Goal: Task Accomplishment & Management: Use online tool/utility

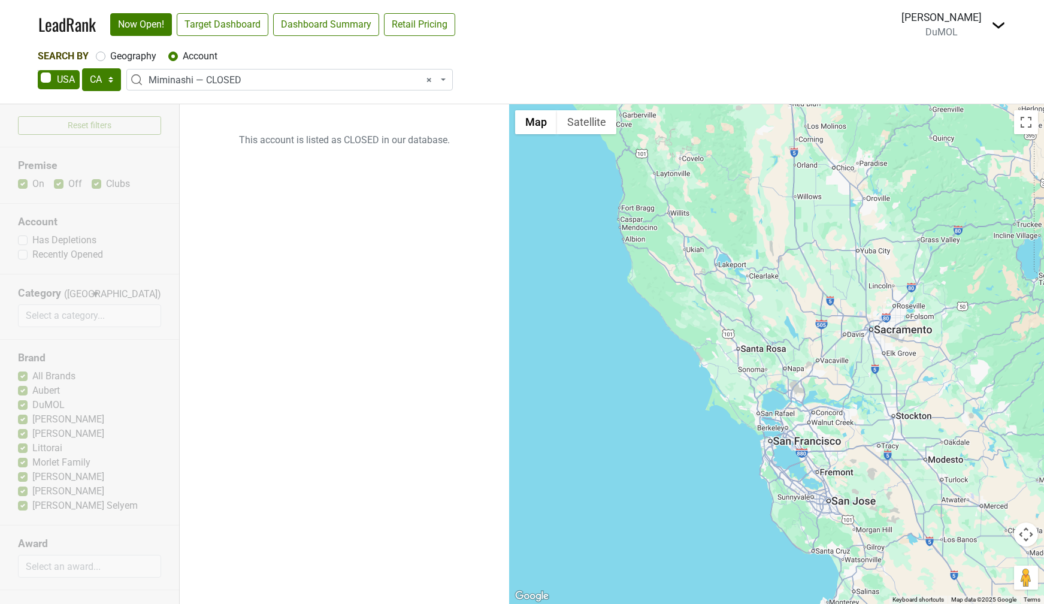
select select "CA"
select select "74259"
select select
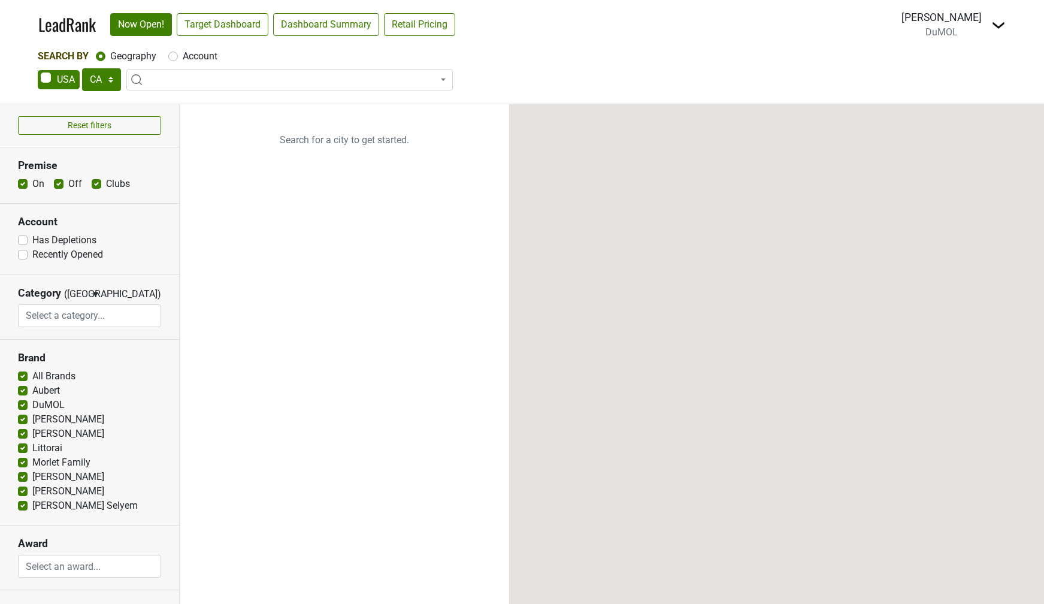
select select "CA"
select select
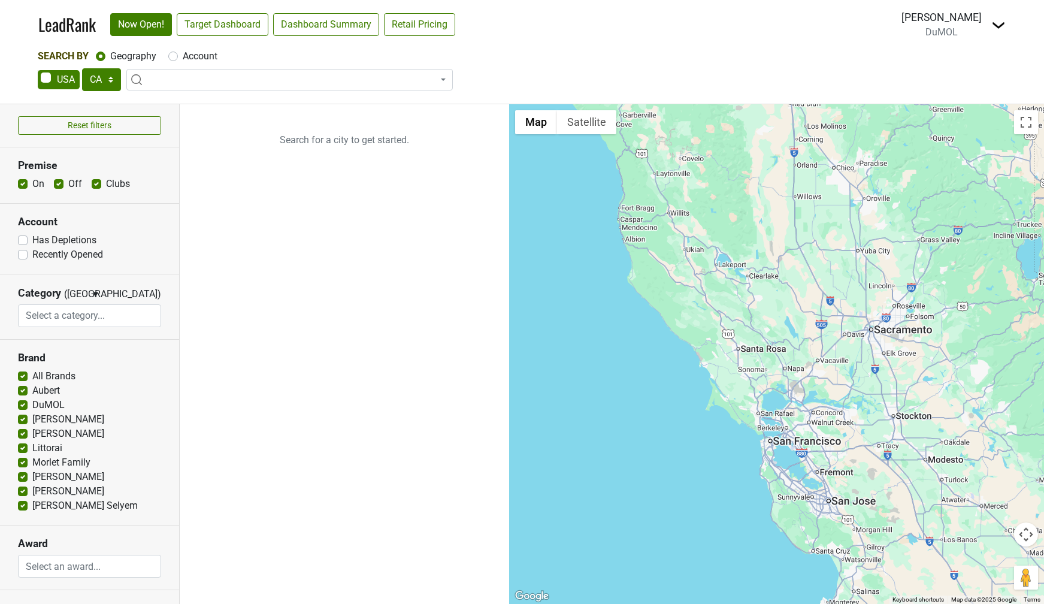
click at [992, 25] on img at bounding box center [999, 25] width 14 height 14
click at [977, 43] on link "Control Center" at bounding box center [955, 48] width 101 height 19
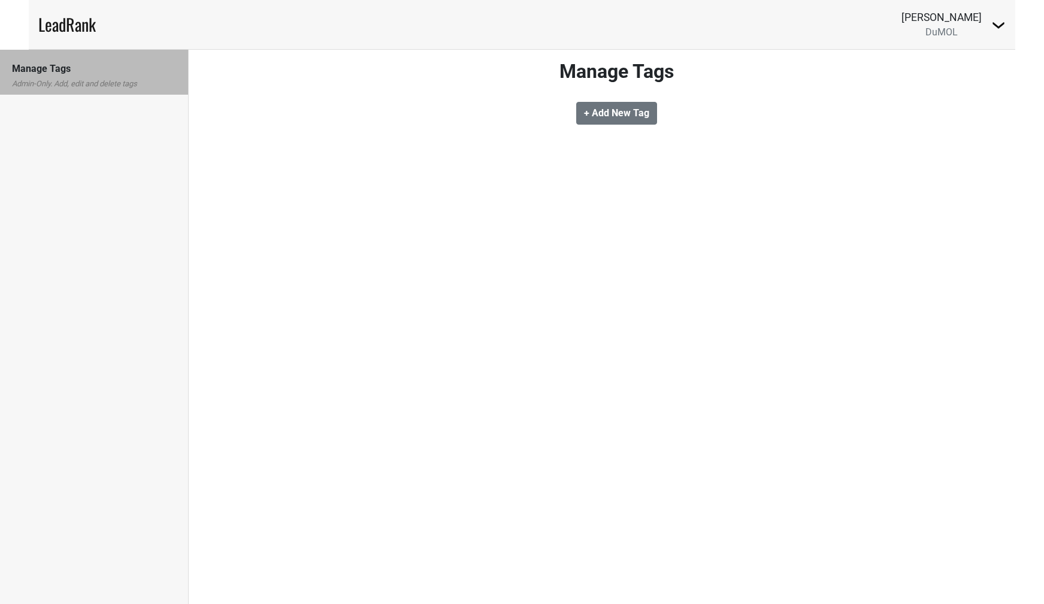
click at [999, 28] on img at bounding box center [999, 25] width 14 height 14
click at [932, 74] on link "Logout" at bounding box center [955, 67] width 101 height 19
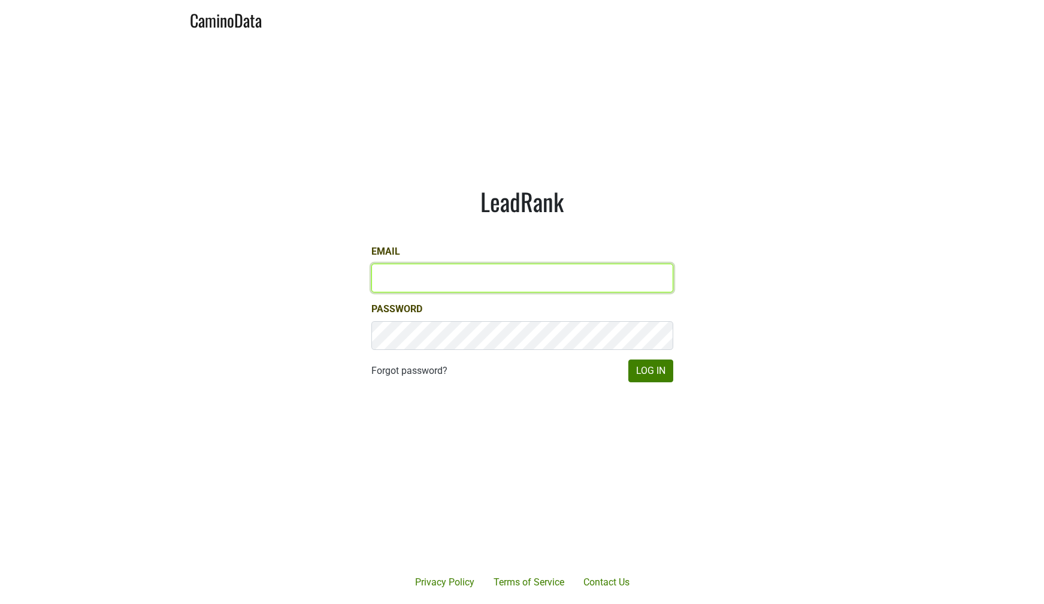
type input "[EMAIL_ADDRESS][DOMAIN_NAME]"
click at [464, 276] on input "[EMAIL_ADDRESS][DOMAIN_NAME]" at bounding box center [522, 278] width 302 height 29
click at [464, 276] on input "lgreen@hundredacre.com" at bounding box center [522, 278] width 302 height 29
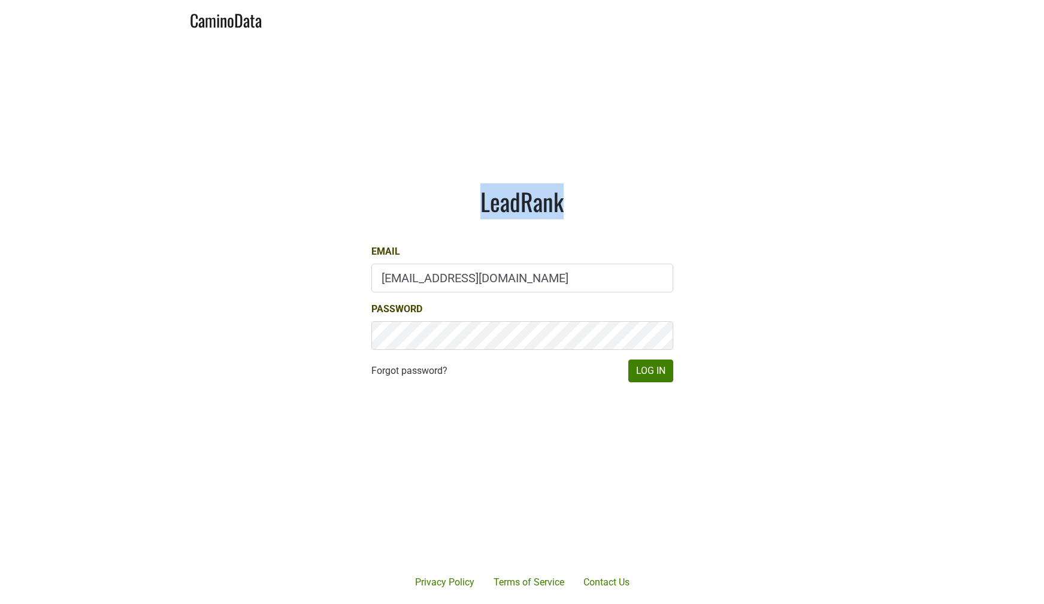
drag, startPoint x: 481, startPoint y: 201, endPoint x: 581, endPoint y: 210, distance: 100.5
click at [581, 210] on h1 "LeadRank" at bounding box center [522, 201] width 302 height 29
click at [588, 210] on h1 "LeadRank" at bounding box center [522, 201] width 302 height 29
drag, startPoint x: 619, startPoint y: 212, endPoint x: 463, endPoint y: 206, distance: 156.5
click at [463, 206] on h1 "LeadRank" at bounding box center [522, 201] width 302 height 29
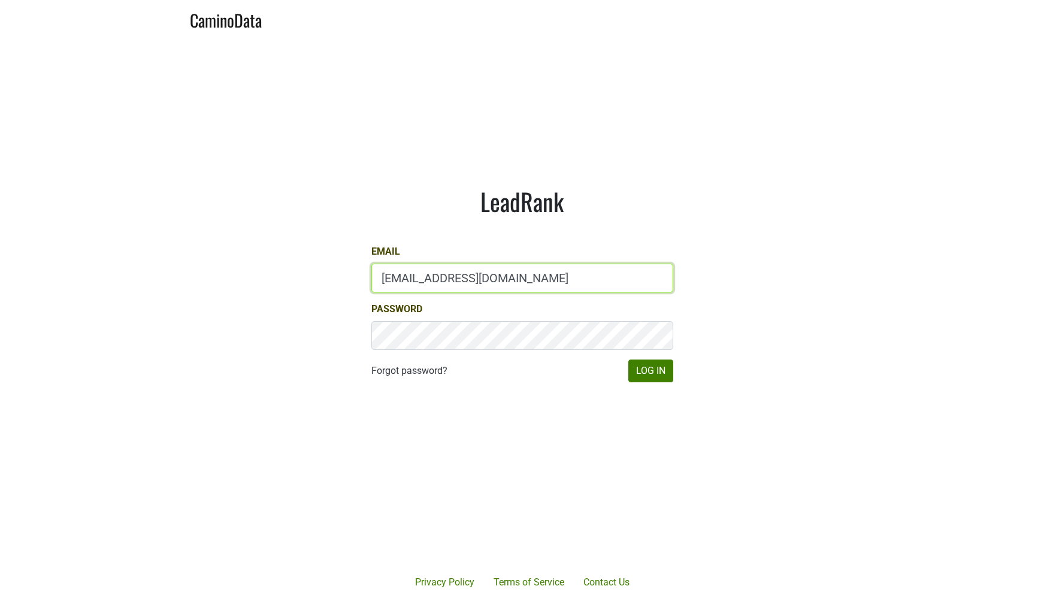
click at [434, 271] on input "lgreen@hundredacre.com" at bounding box center [522, 278] width 302 height 29
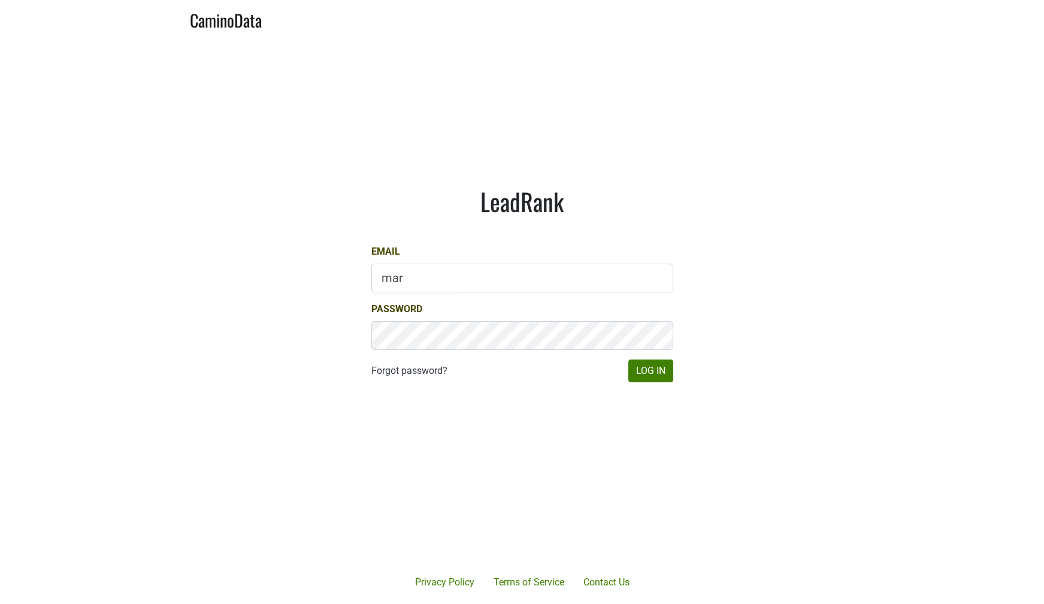
click at [420, 229] on div "LeadRank Email mar Password Forgot password? Log In" at bounding box center [523, 284] width 360 height 253
click at [413, 274] on input "mar" at bounding box center [522, 278] width 302 height 29
click at [439, 250] on div "Email mar" at bounding box center [522, 268] width 302 height 48
click at [428, 278] on input "mar" at bounding box center [522, 278] width 302 height 29
click at [434, 232] on div "LeadRank Email mar Password Forgot password? Log In" at bounding box center [523, 284] width 360 height 253
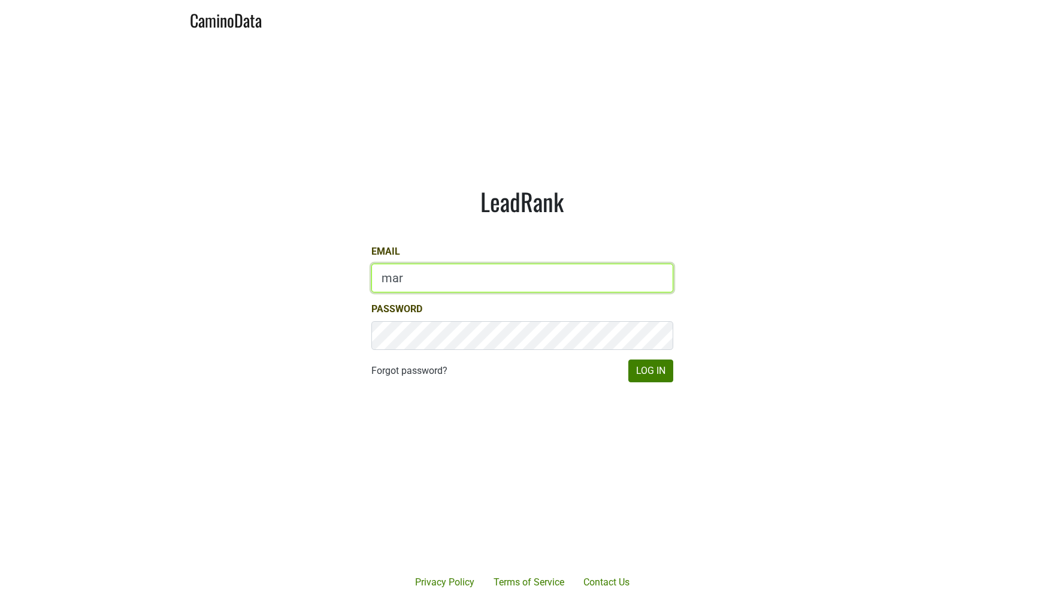
click at [421, 277] on input "mar" at bounding box center [522, 278] width 302 height 29
type input "dumol"
click at [359, 536] on body "CaminoData LeadRank Email Password Forgot password? Log In Privacy Policy Terms…" at bounding box center [522, 302] width 1044 height 604
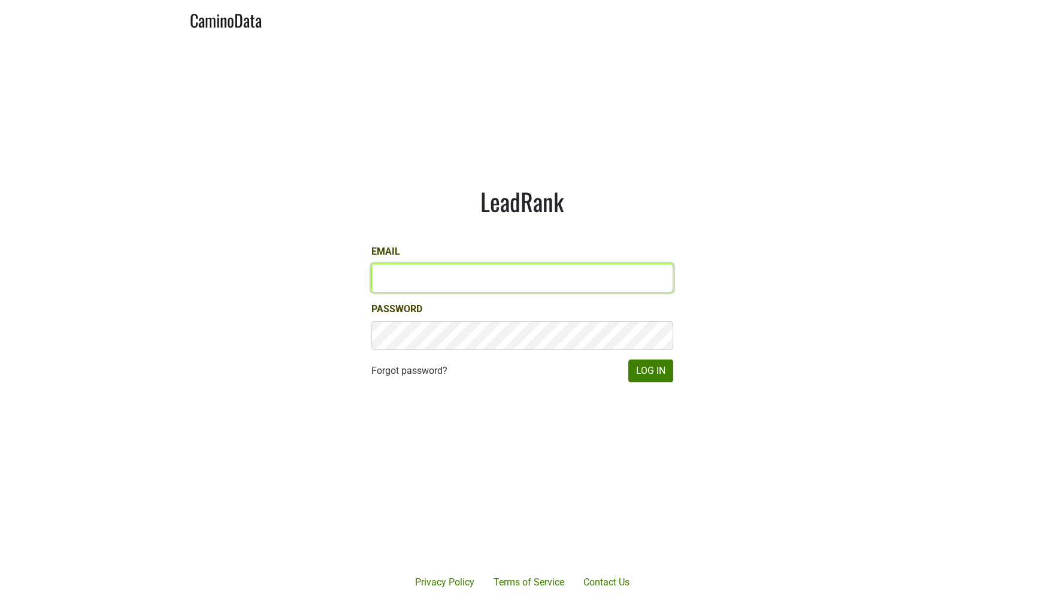
click at [446, 280] on input "Email" at bounding box center [522, 278] width 302 height 29
type input "marc@dumol.com"
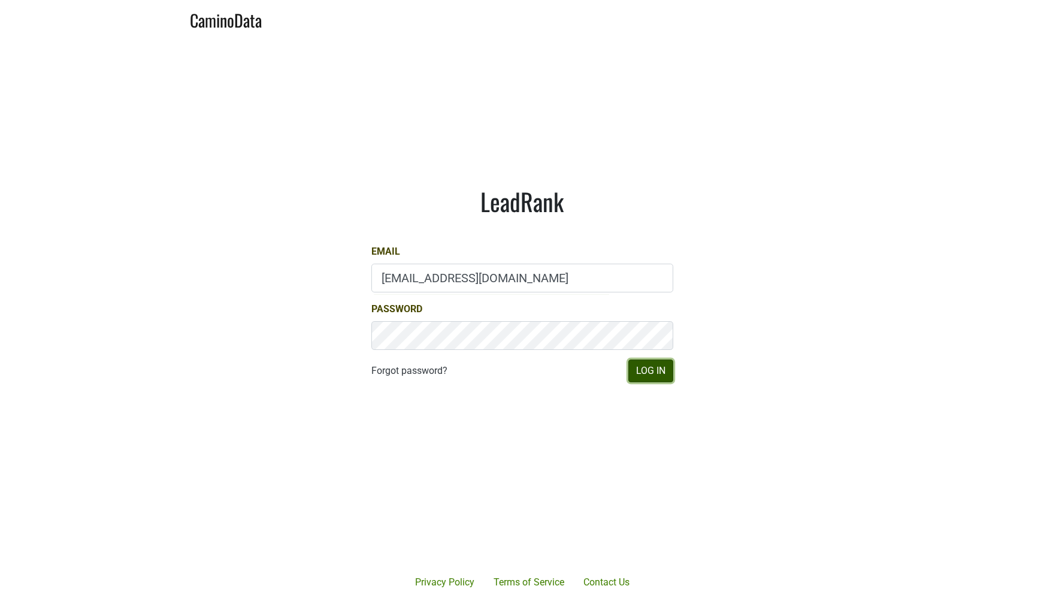
click at [641, 367] on button "Log In" at bounding box center [651, 371] width 45 height 23
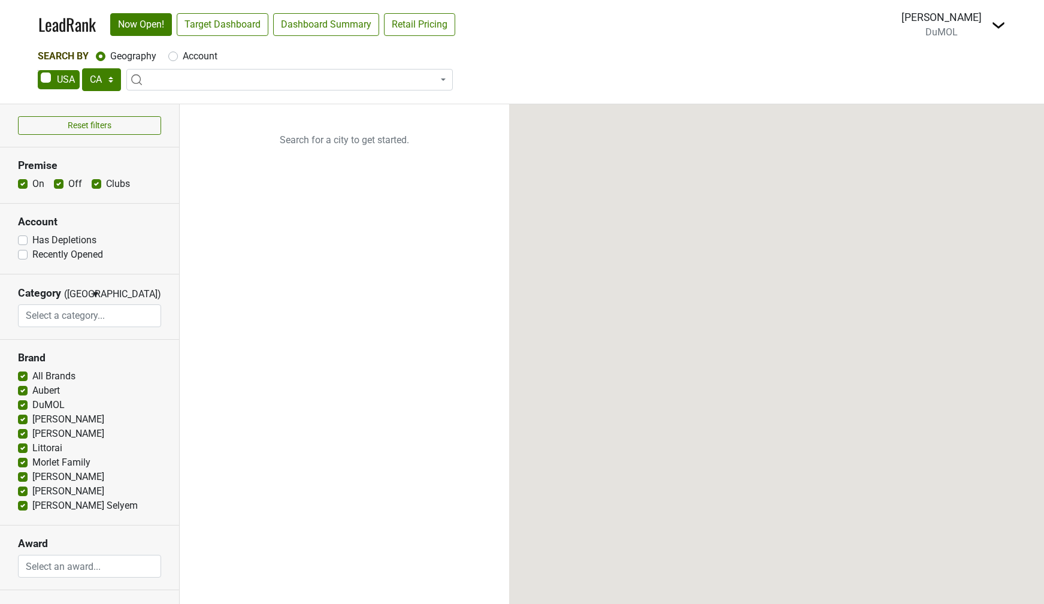
select select "CA"
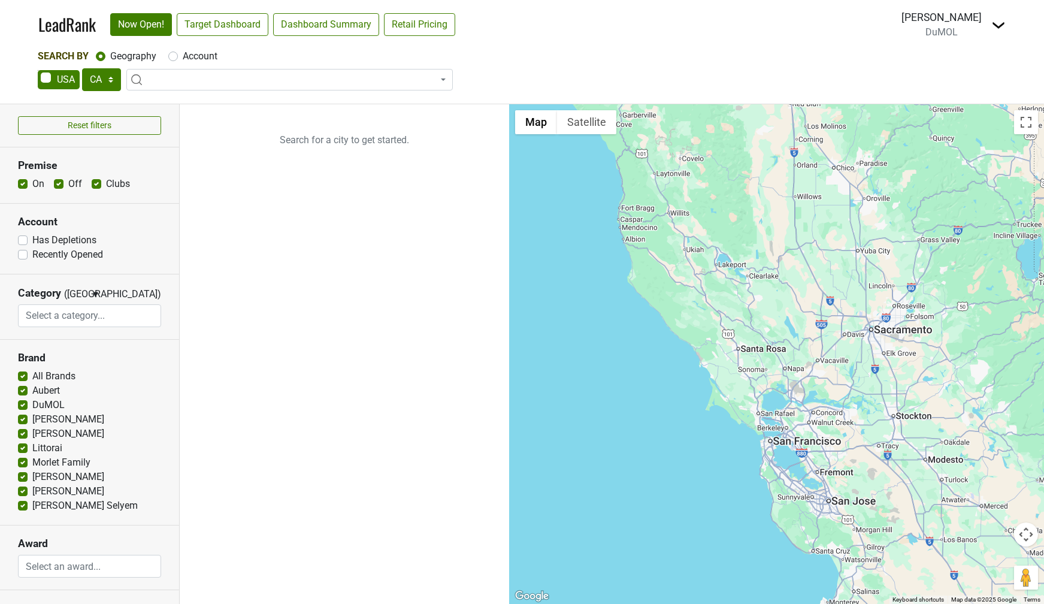
click at [994, 26] on img at bounding box center [999, 25] width 14 height 14
click at [947, 57] on link "Control Center" at bounding box center [955, 48] width 101 height 19
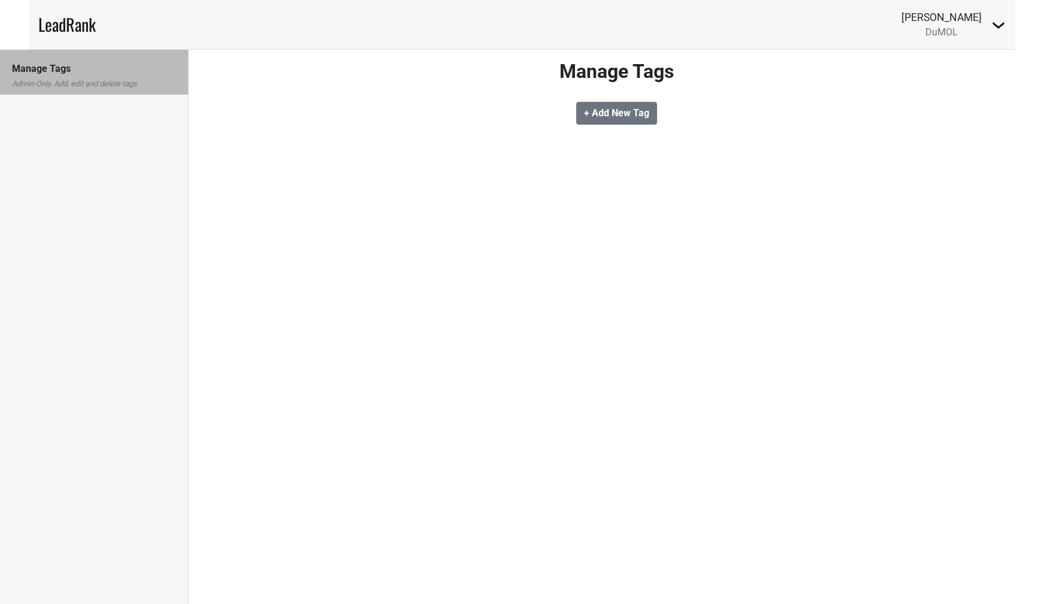
click at [150, 92] on div "Manage Tags Admin-Only. Add, edit and delete tags" at bounding box center [94, 72] width 188 height 45
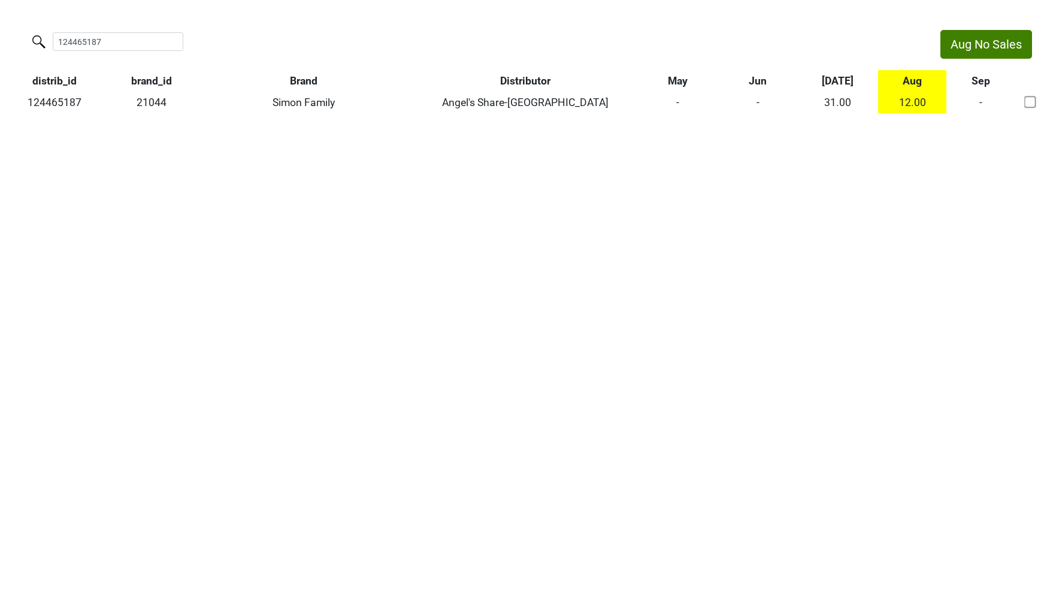
drag, startPoint x: 0, startPoint y: 0, endPoint x: -1, endPoint y: 46, distance: 46.1
click at [0, 46] on html "Aug No Sales 124465187 distrib_id brand_id Brand Distributor May Jun [DATE] Aug…" at bounding box center [522, 71] width 1044 height 143
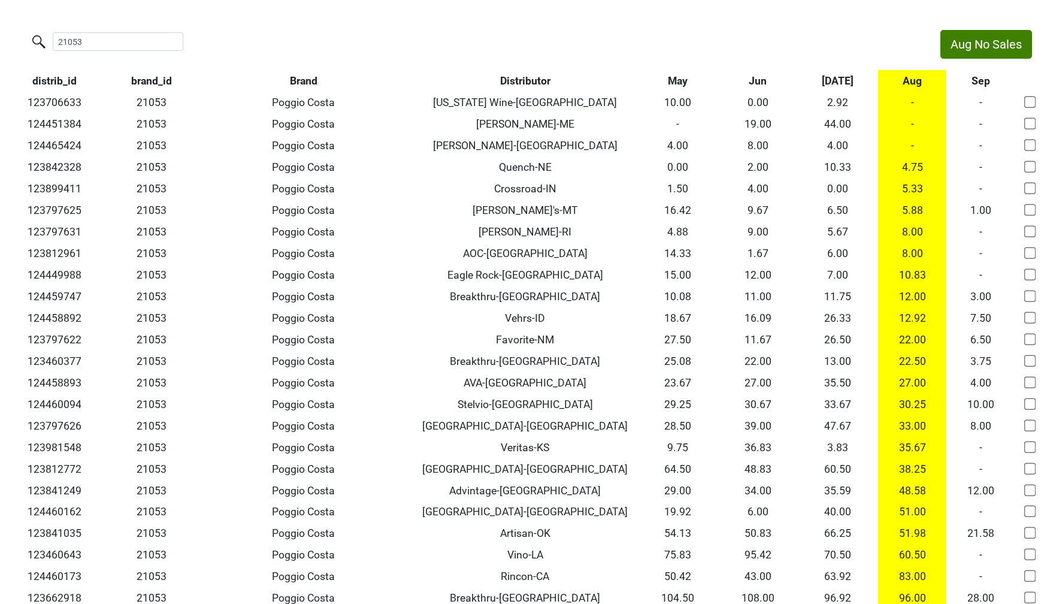
type input "21053"
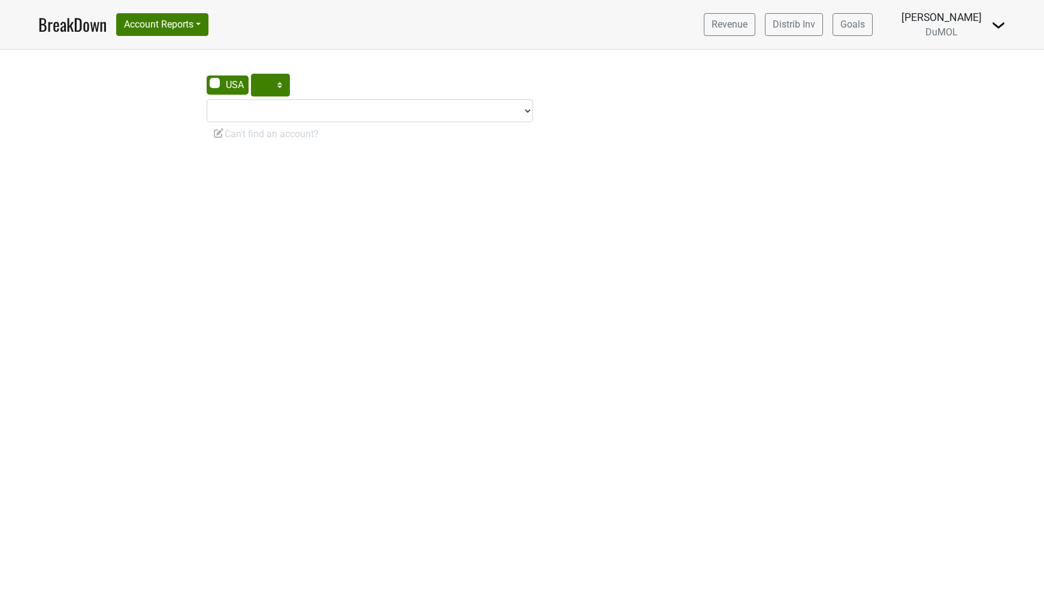
select select "CA"
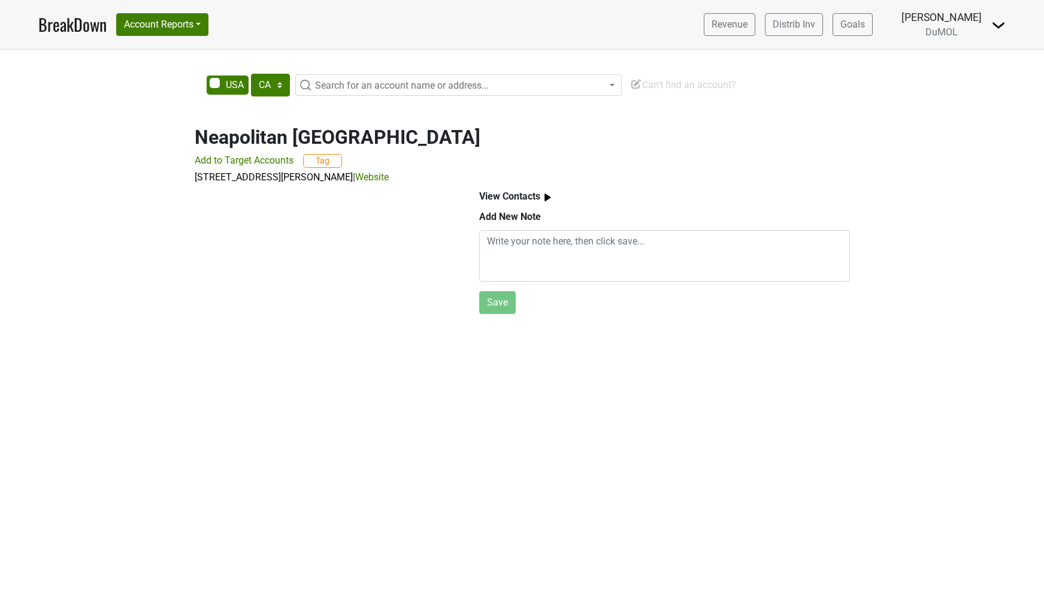
click at [389, 174] on link "Website" at bounding box center [372, 176] width 34 height 11
